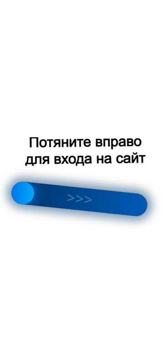
scroll to position [148, 0]
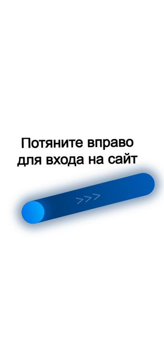
scroll to position [344, 0]
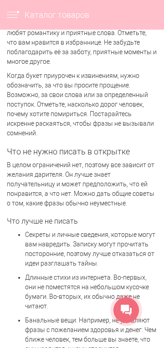
scroll to position [2225, 0]
